Goal: Task Accomplishment & Management: Manage account settings

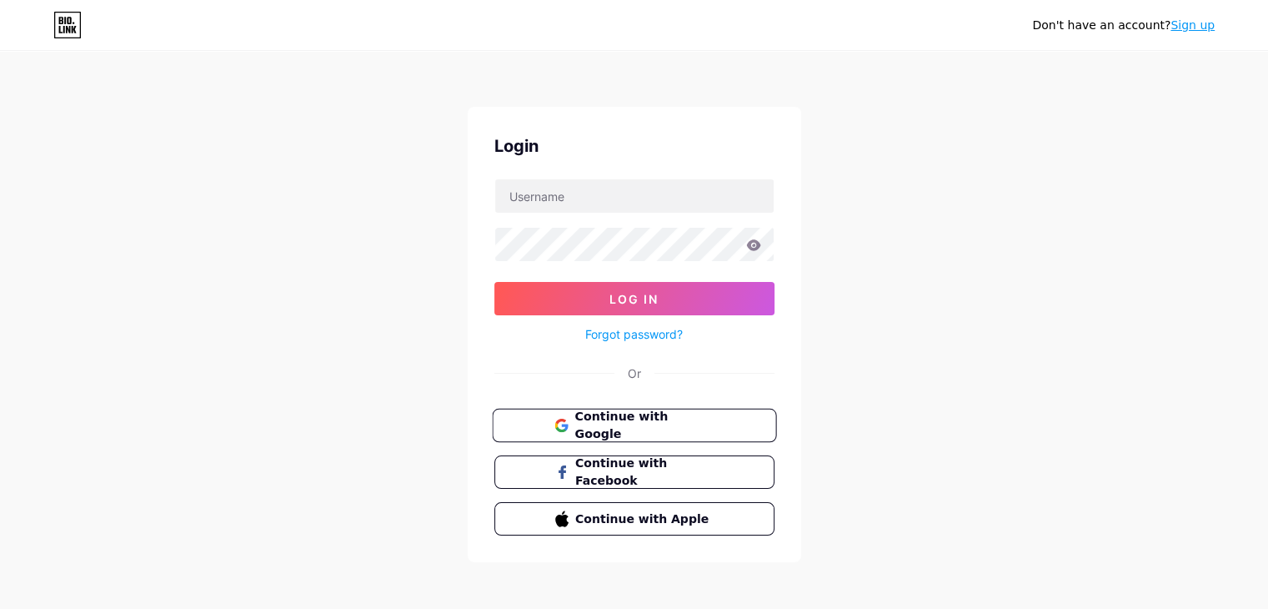
click at [615, 415] on span "Continue with Google" at bounding box center [643, 426] width 139 height 36
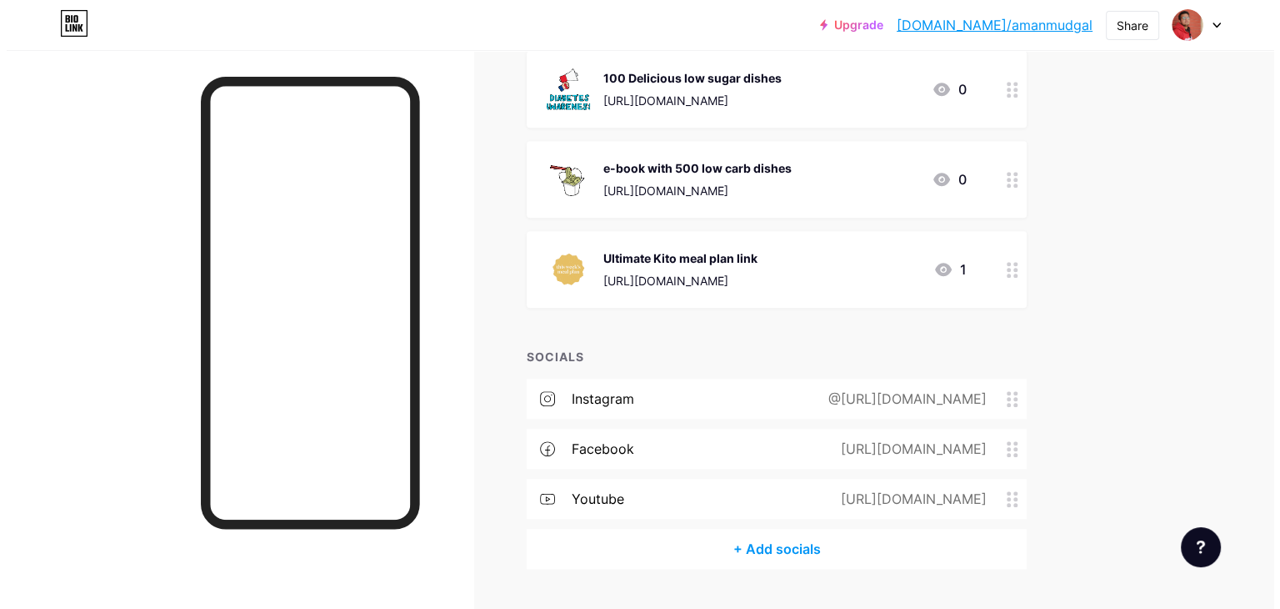
scroll to position [1216, 0]
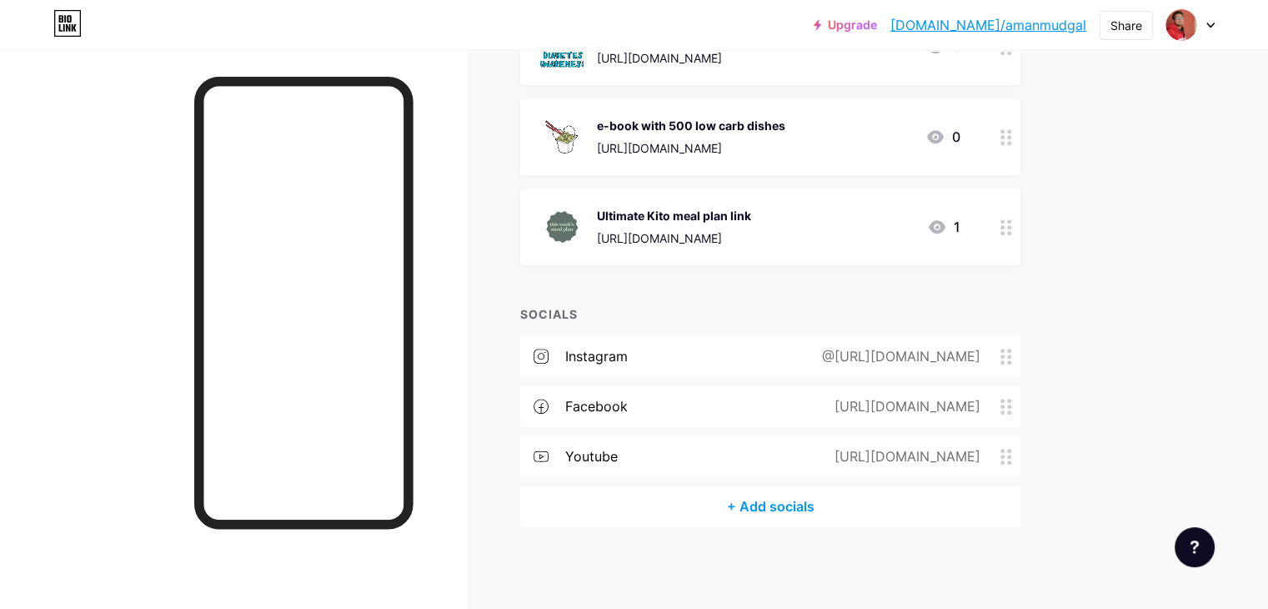
click at [934, 358] on div "@https://www.instagram.com/upgradewithaman/" at bounding box center [897, 356] width 205 height 20
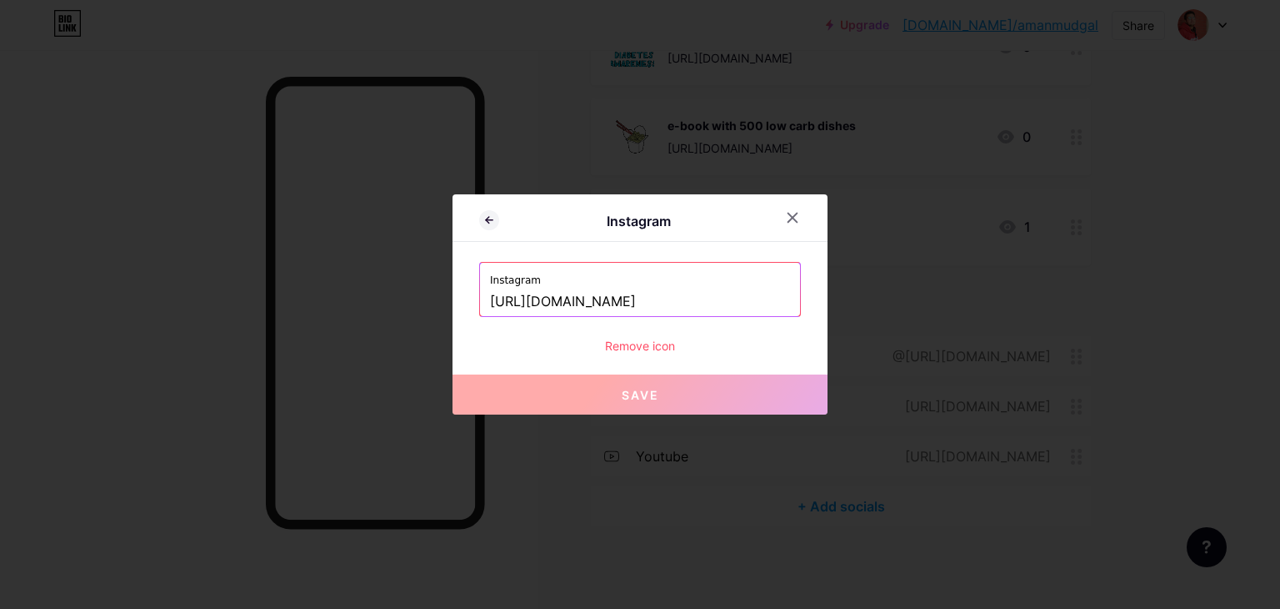
drag, startPoint x: 485, startPoint y: 298, endPoint x: 852, endPoint y: 321, distance: 367.5
click at [852, 321] on div "Instagram Instagram https://www.instagram.com/upgradewithaman/ Remove icon Save" at bounding box center [640, 304] width 1280 height 609
click at [781, 301] on input "https://www.instagram.com/upgradewithaman/" at bounding box center [640, 302] width 300 height 28
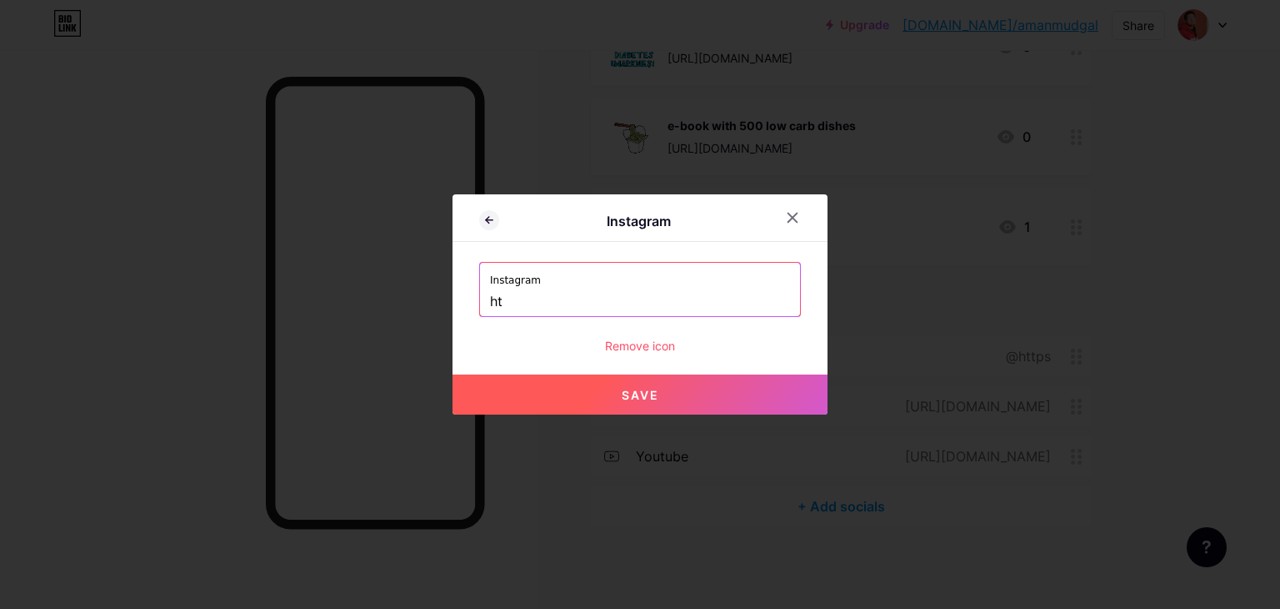
type input "h"
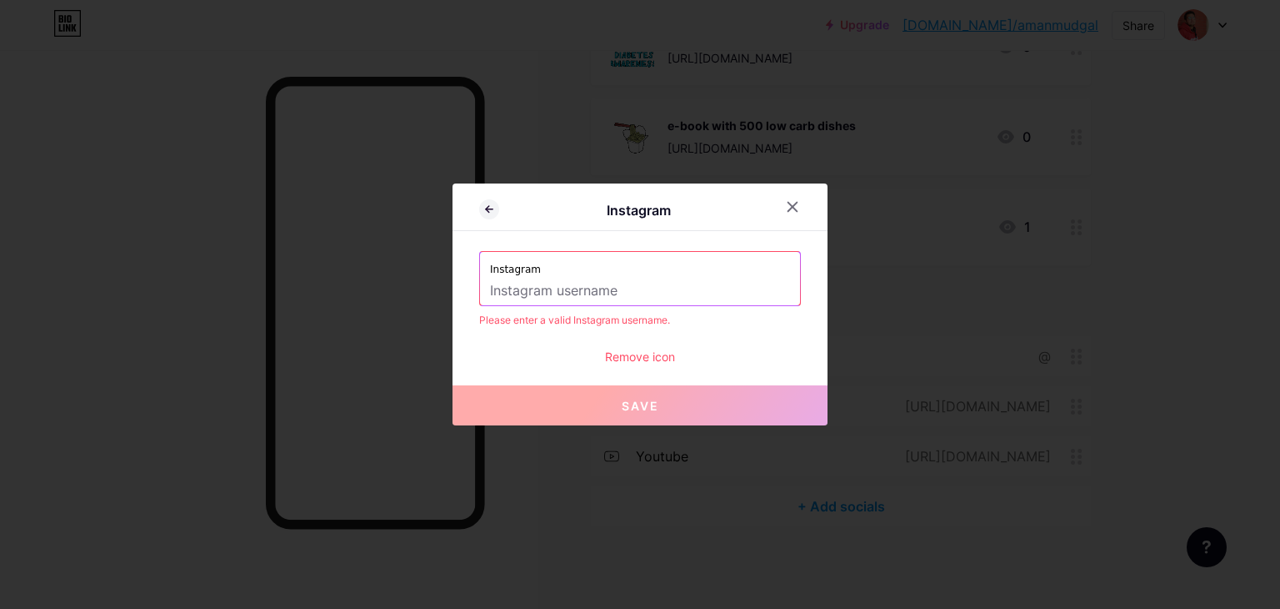
paste input "https://www.instagram.com/upgradewithaman?igsh=MW5idDNjdGcyb2pucQ=="
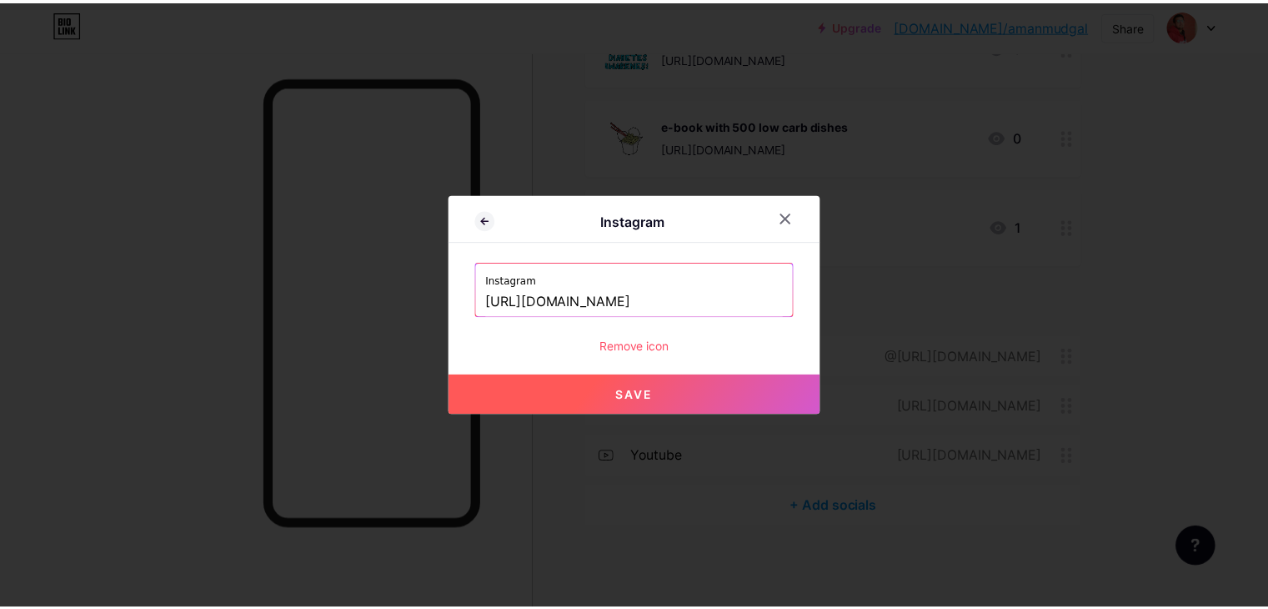
scroll to position [0, 0]
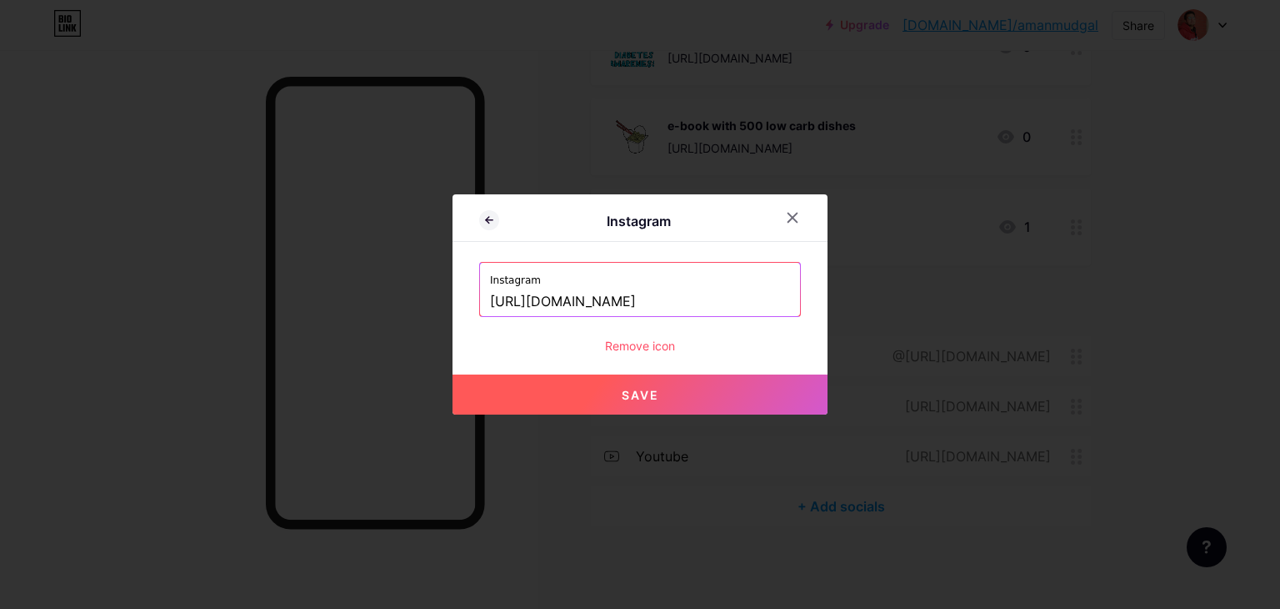
click at [657, 383] on button "Save" at bounding box center [640, 394] width 375 height 40
type input "https://instagram.com/https://www.instagram.com/upgradewithaman?igsh=MW5idDNjdG…"
